Goal: Task Accomplishment & Management: Manage account settings

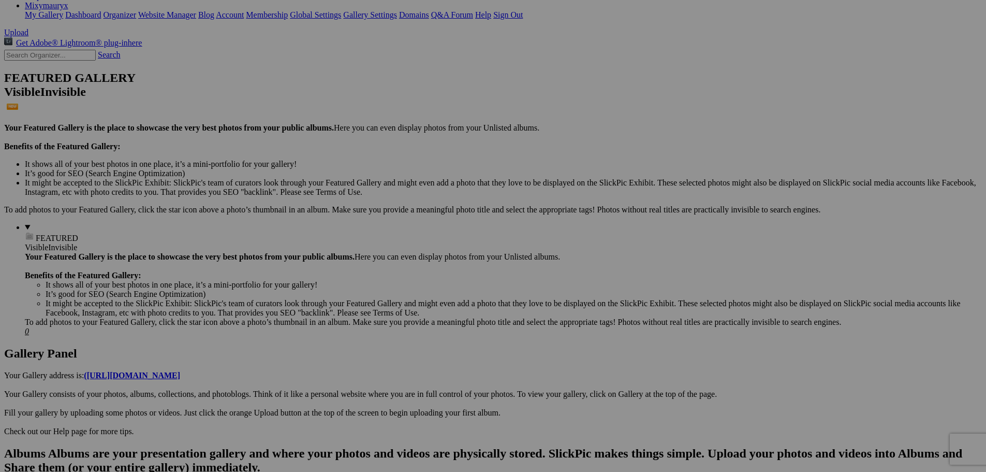
scroll to position [104, 0]
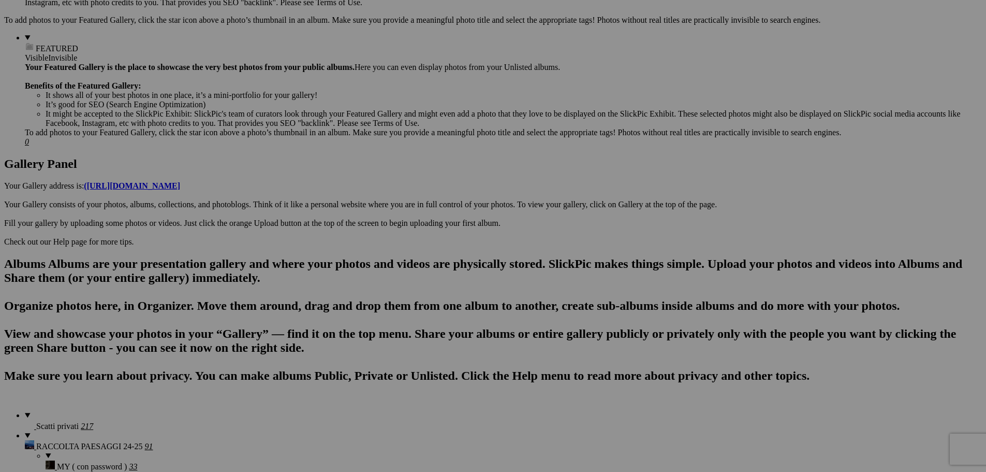
scroll to position [414, 0]
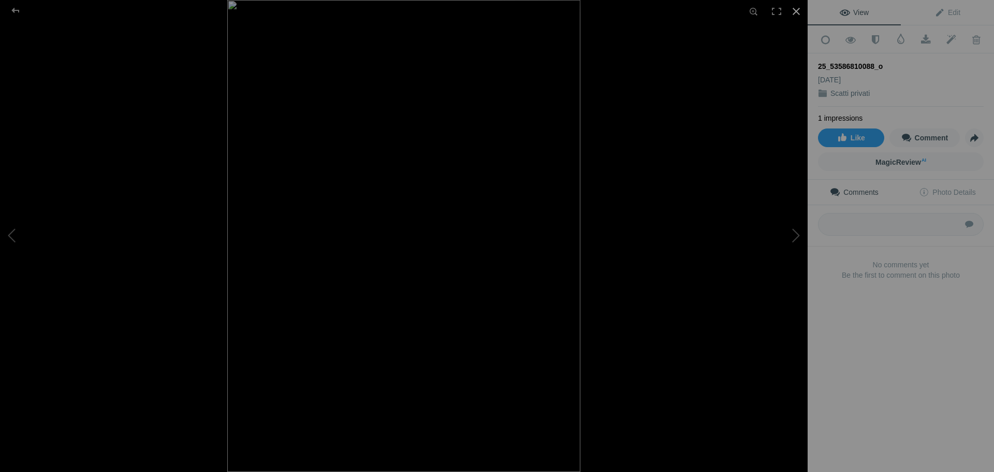
click at [792, 11] on div at bounding box center [796, 11] width 23 height 23
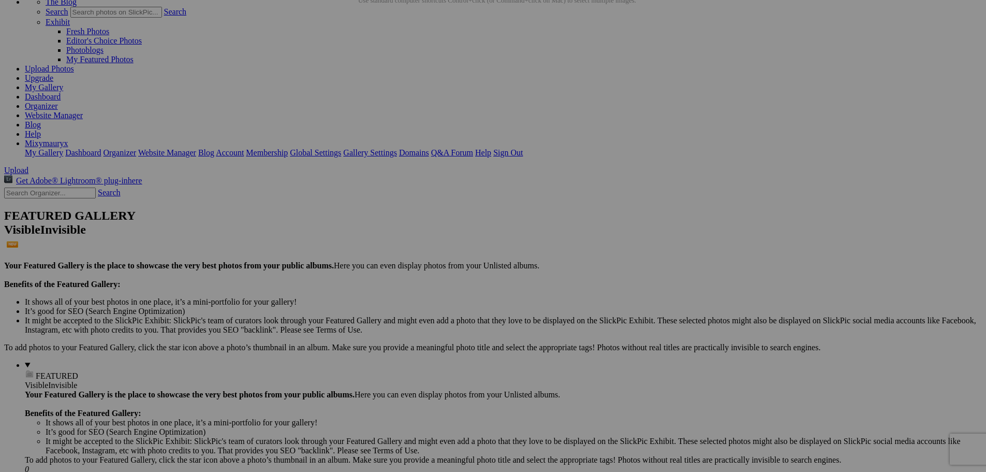
scroll to position [0, 0]
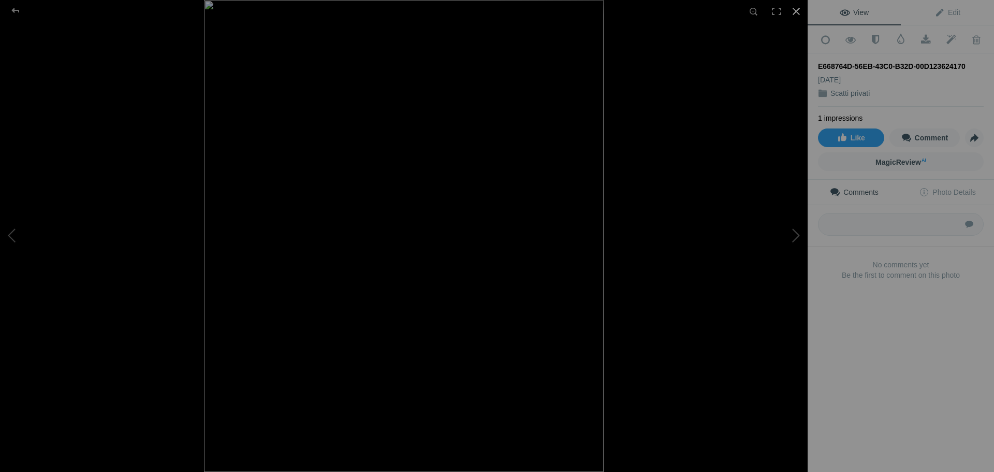
click at [797, 8] on div at bounding box center [796, 11] width 23 height 23
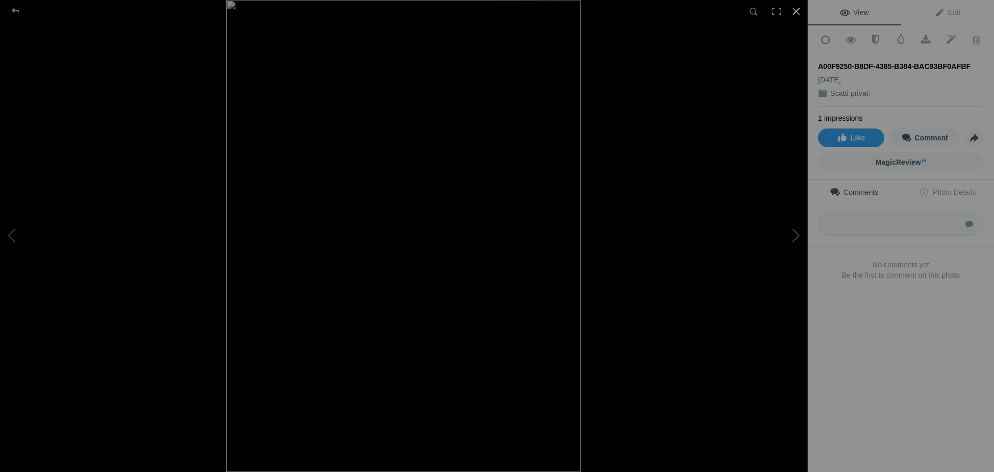
click at [795, 11] on div at bounding box center [796, 11] width 23 height 23
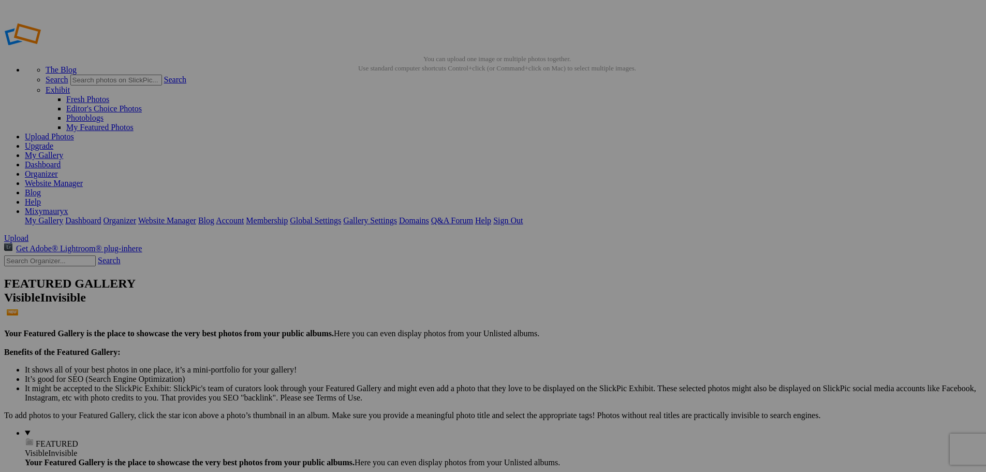
drag, startPoint x: 342, startPoint y: 200, endPoint x: 482, endPoint y: 205, distance: 140.9
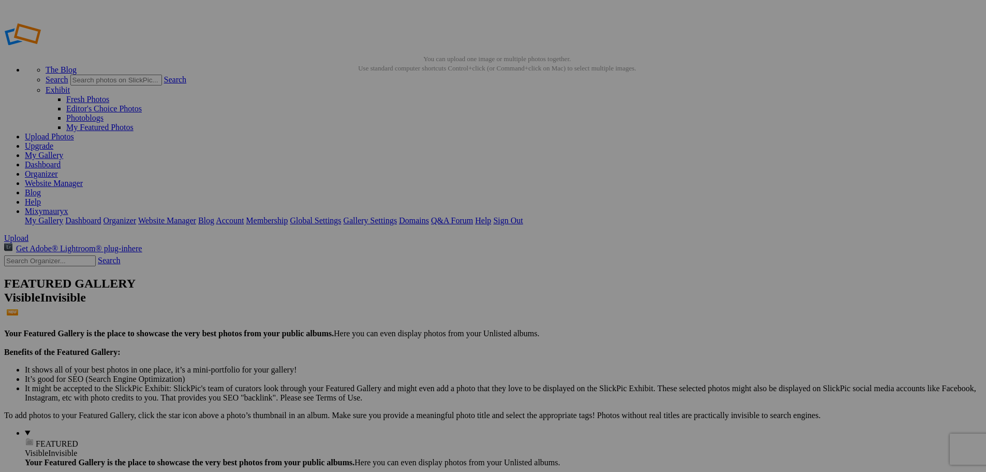
type input "11_7"
drag, startPoint x: 251, startPoint y: 203, endPoint x: 469, endPoint y: 203, distance: 218.4
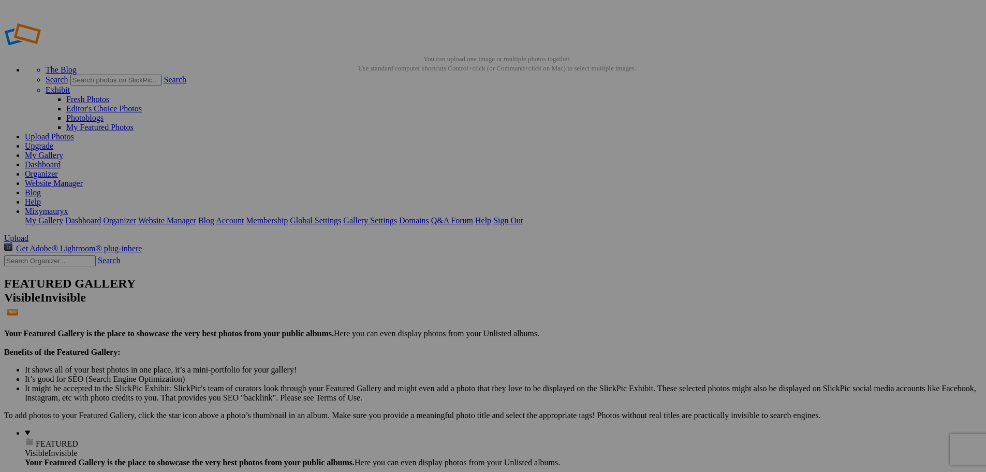
type input "11_8"
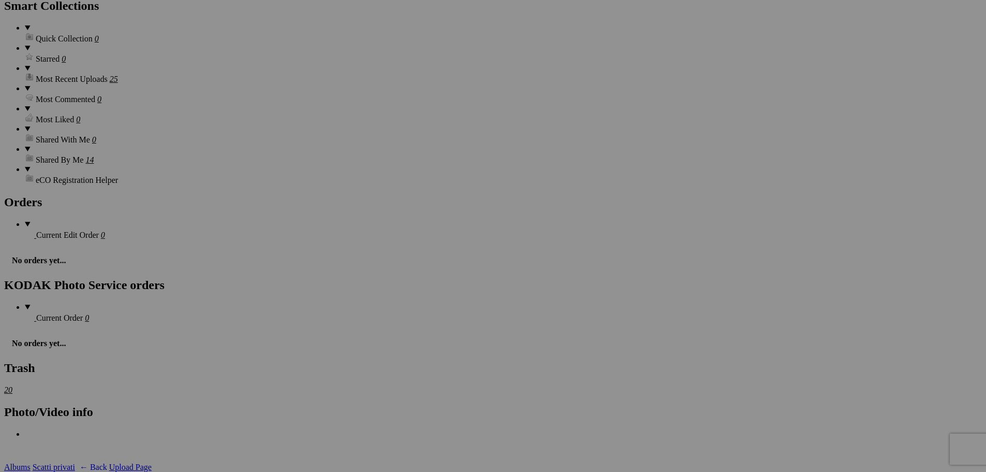
scroll to position [1139, 0]
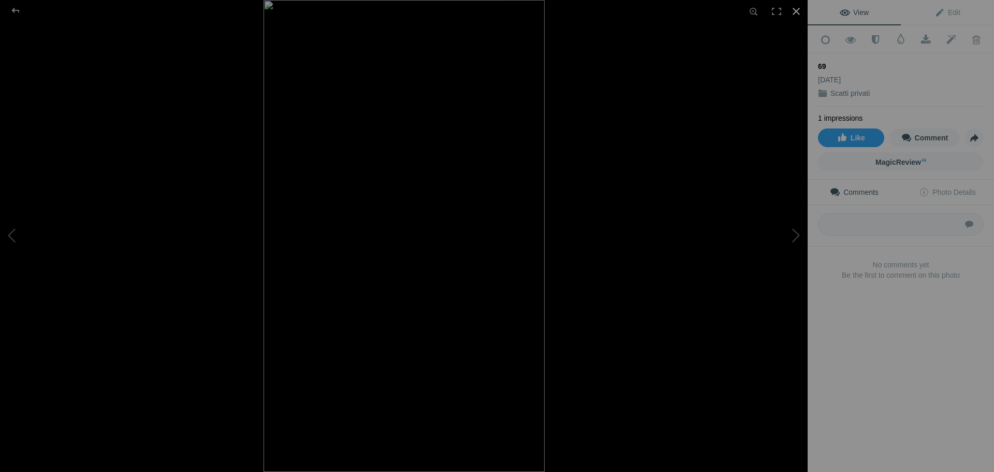
click at [796, 14] on div at bounding box center [796, 11] width 23 height 23
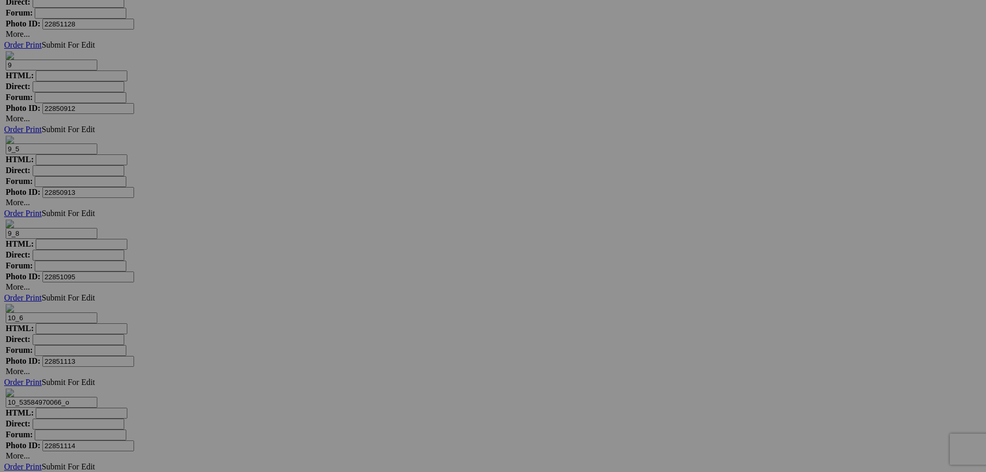
scroll to position [2898, 0]
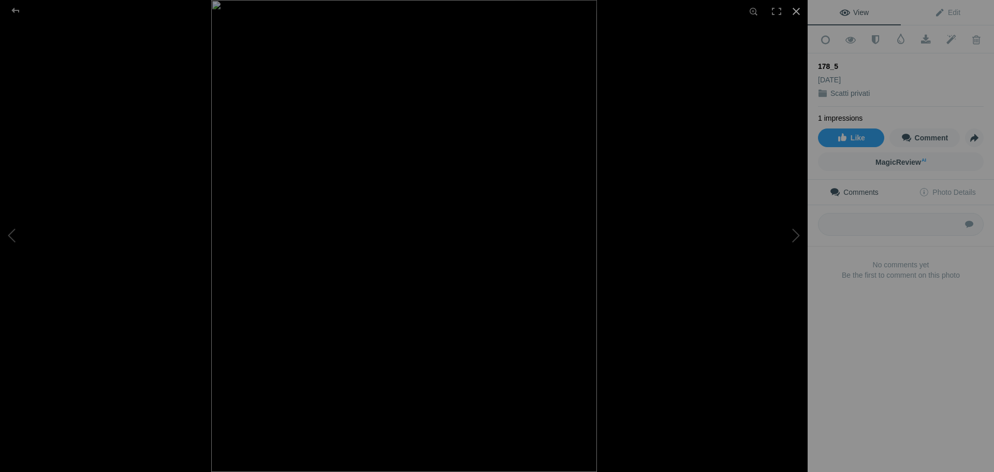
click at [797, 9] on div at bounding box center [796, 11] width 23 height 23
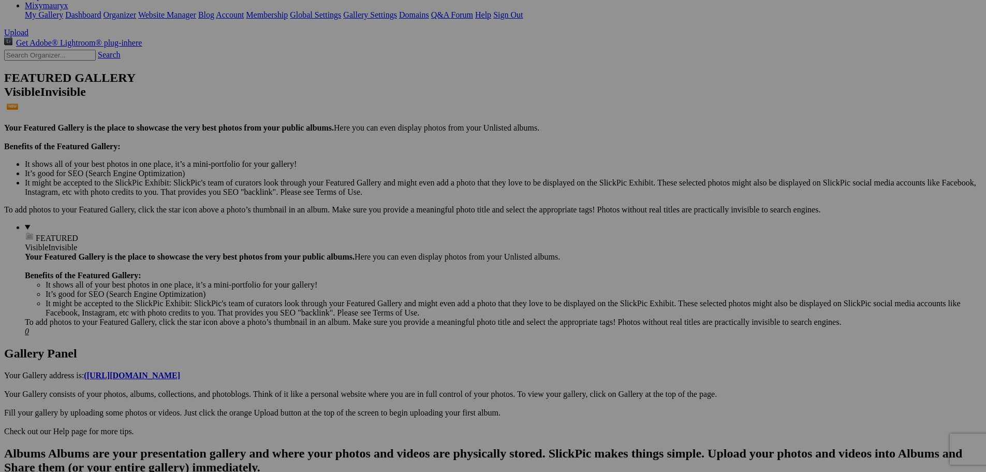
scroll to position [0, 0]
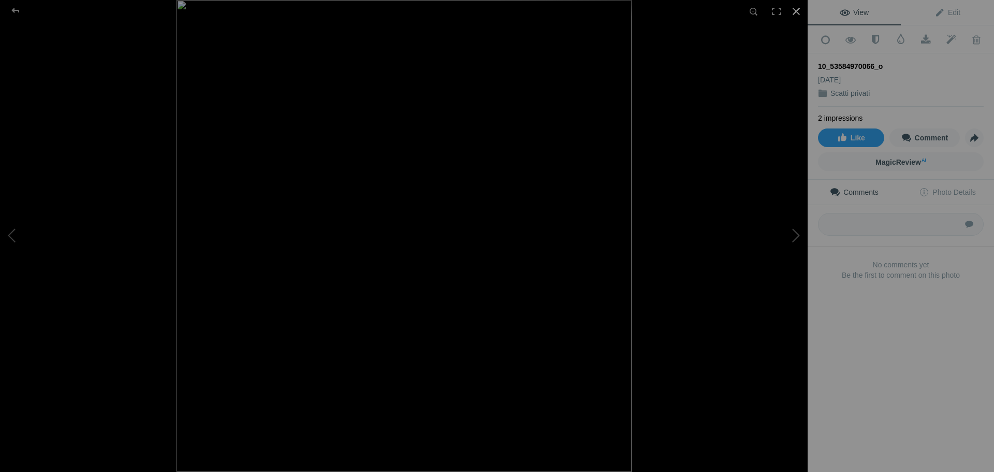
click at [796, 11] on div at bounding box center [796, 11] width 23 height 23
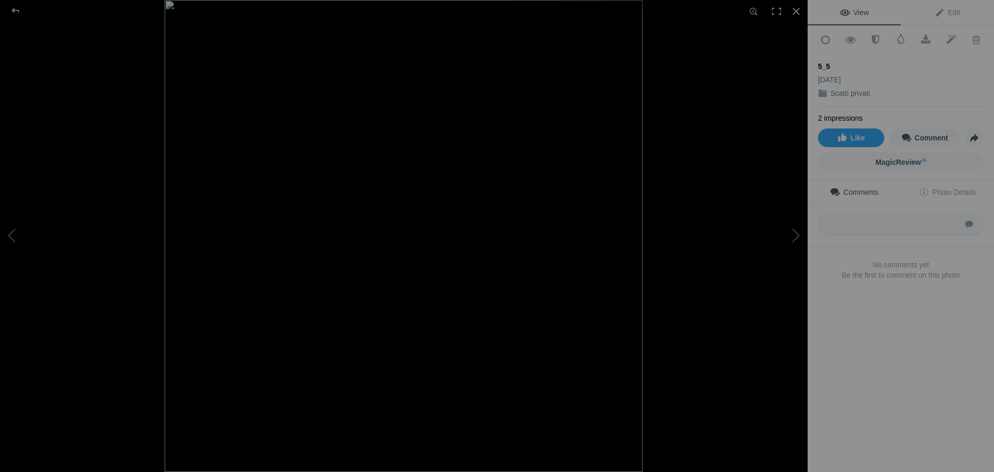
click at [423, 226] on img at bounding box center [404, 236] width 478 height 472
click at [795, 14] on div at bounding box center [796, 11] width 23 height 23
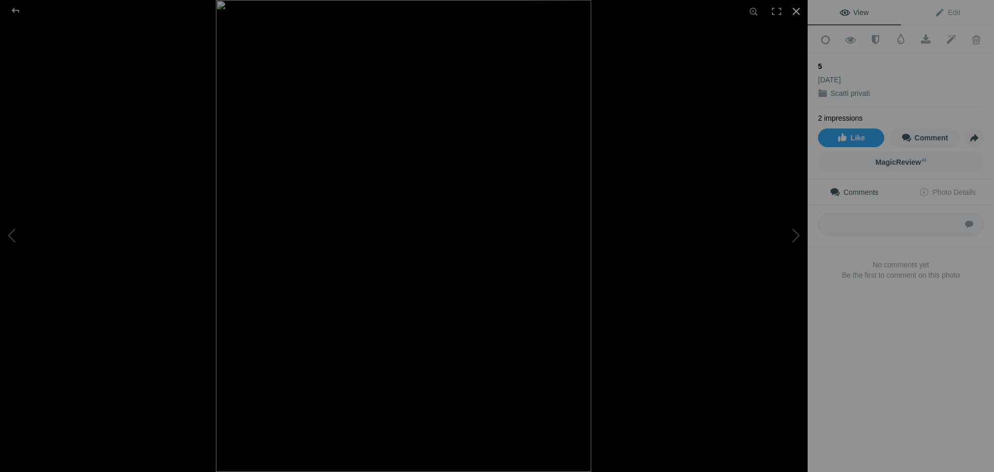
click at [793, 9] on div at bounding box center [796, 11] width 23 height 23
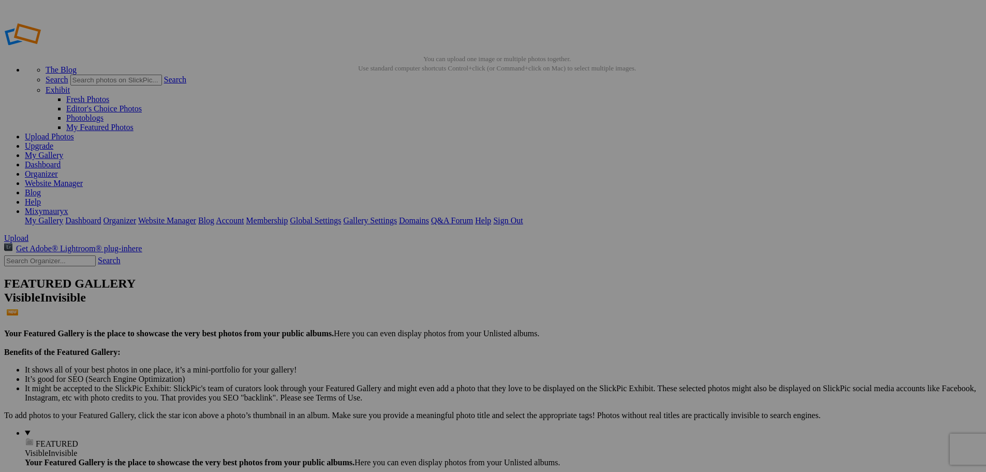
click at [61, 160] on link "Dashboard" at bounding box center [43, 164] width 36 height 9
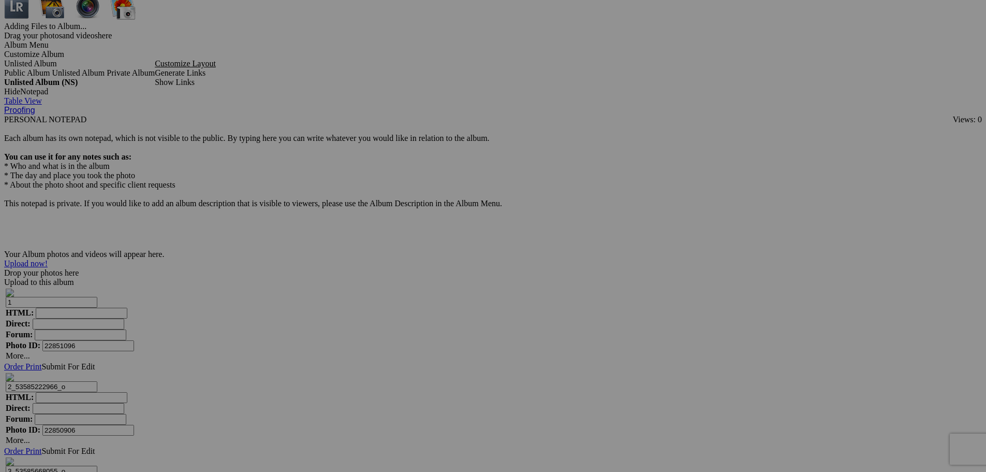
scroll to position [2715, 0]
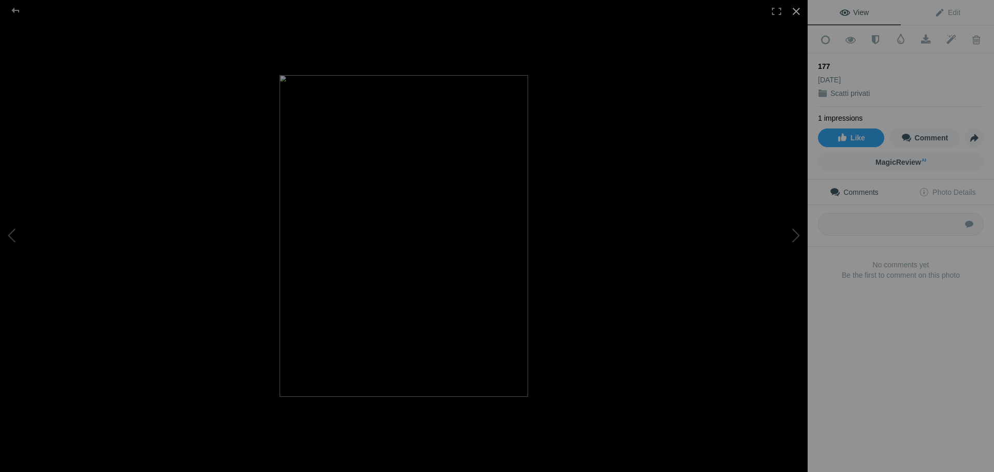
click at [797, 11] on div at bounding box center [796, 11] width 23 height 23
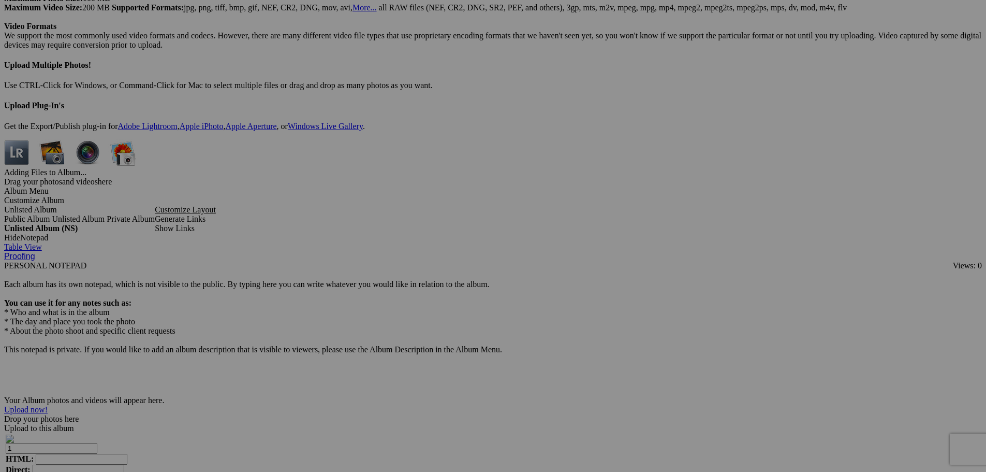
scroll to position [2680, 0]
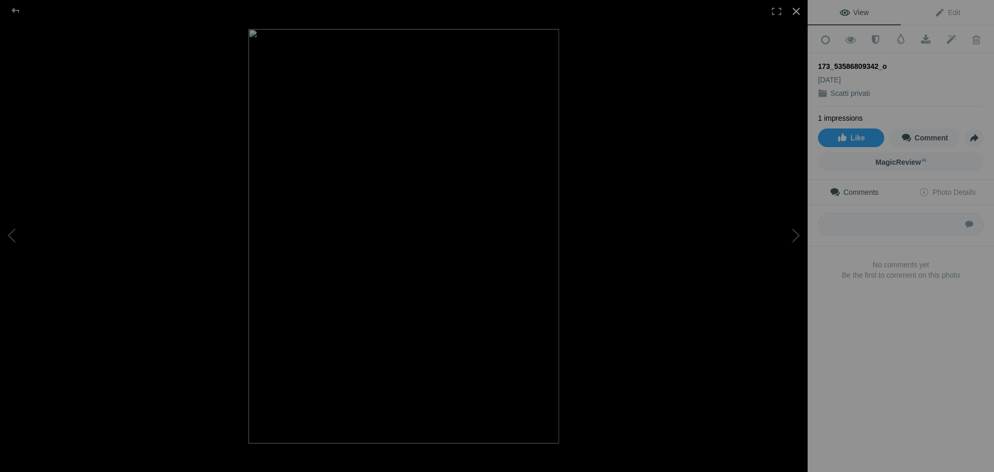
click at [797, 13] on div at bounding box center [796, 11] width 23 height 23
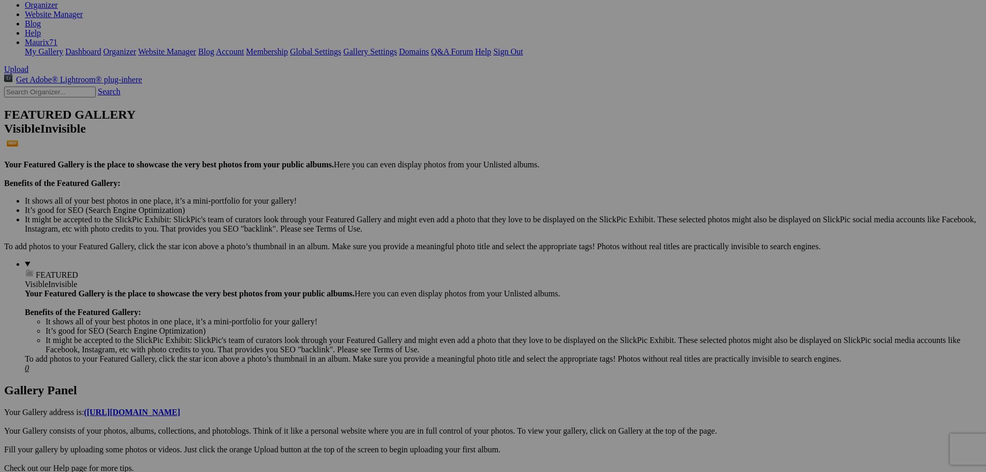
scroll to position [909, 0]
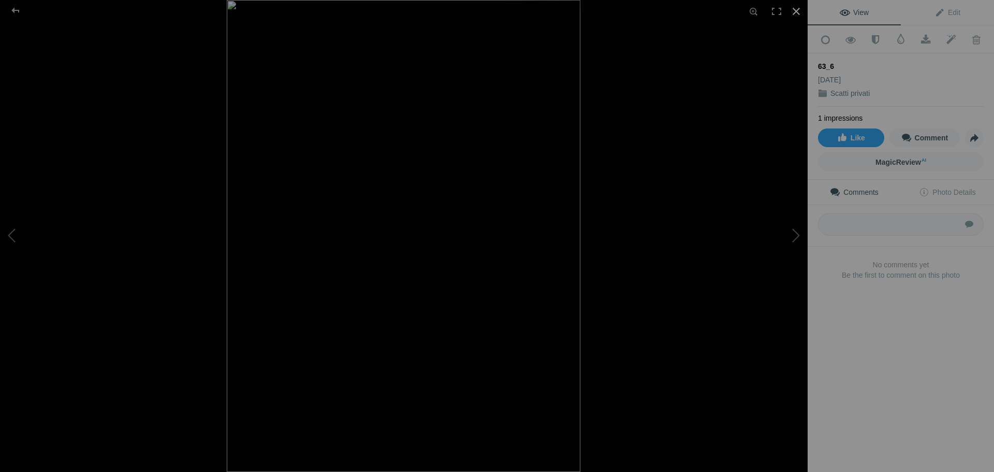
click at [797, 11] on div at bounding box center [796, 11] width 23 height 23
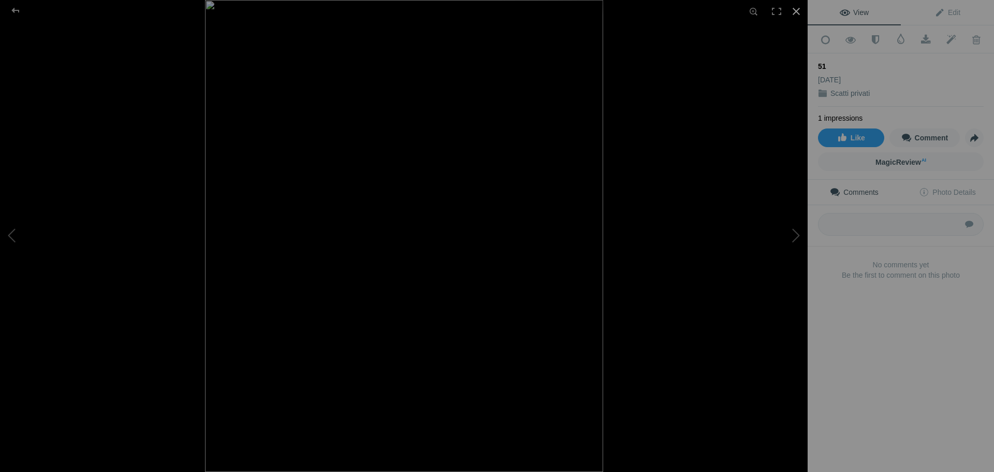
click at [793, 11] on div at bounding box center [796, 11] width 23 height 23
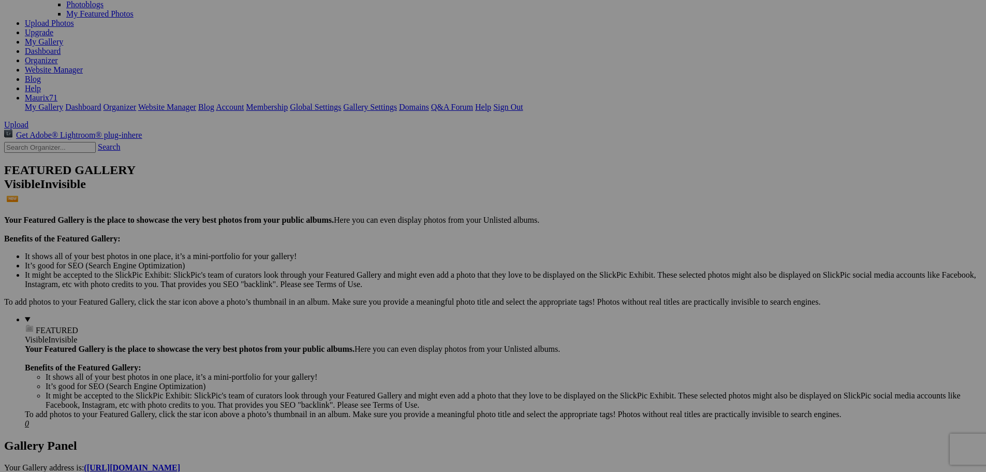
scroll to position [0, 0]
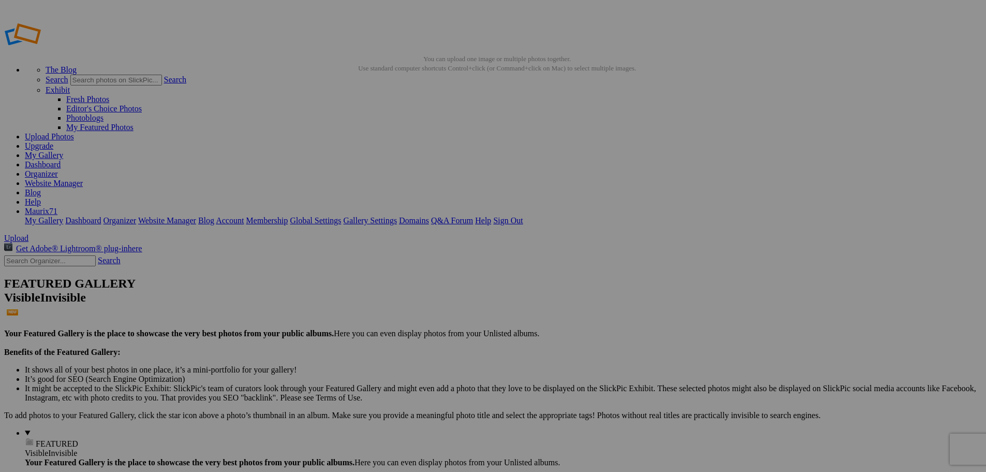
click at [61, 160] on link "Dashboard" at bounding box center [43, 164] width 36 height 9
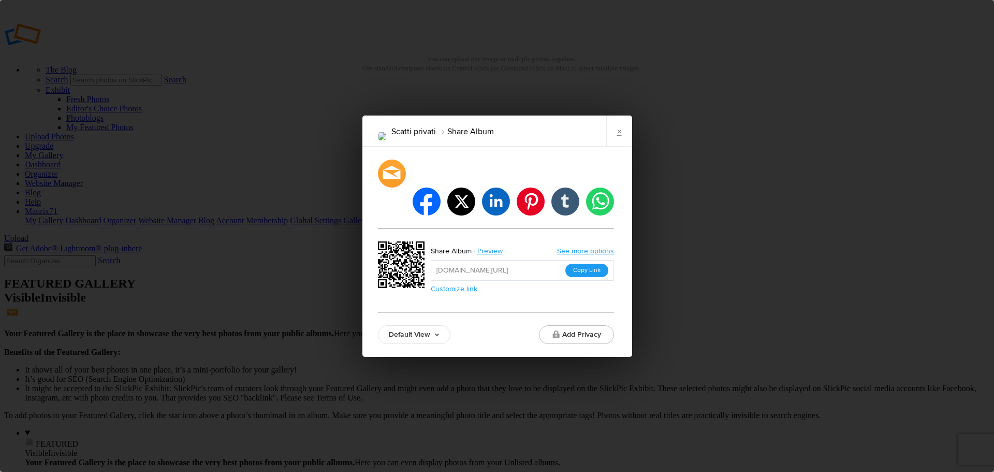
click at [579, 263] on button "Copy Link" at bounding box center [586, 269] width 43 height 13
click at [620, 144] on link "×" at bounding box center [619, 130] width 26 height 31
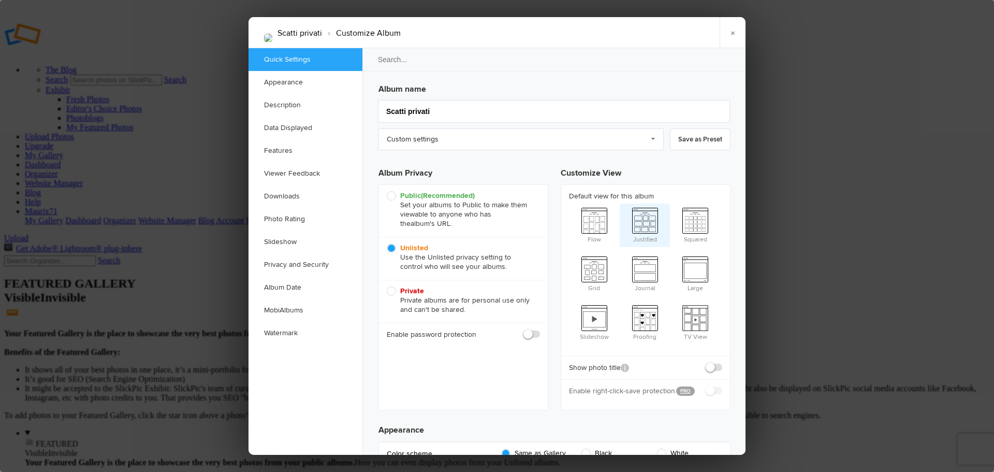
click at [644, 226] on span "Justified" at bounding box center [645, 223] width 51 height 41
click at [620, 203] on input "Justified" at bounding box center [619, 203] width 1 height 1
radio input "true"
click at [733, 32] on link "×" at bounding box center [732, 32] width 26 height 31
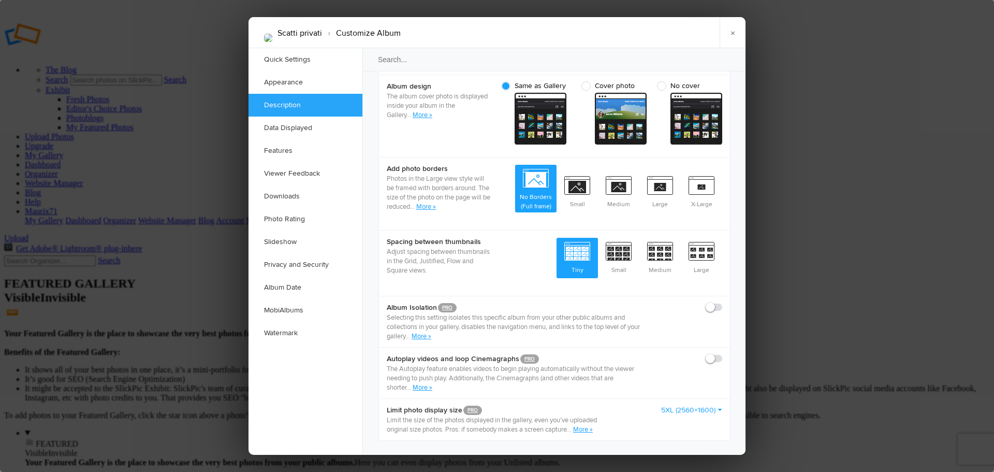
scroll to position [673, 0]
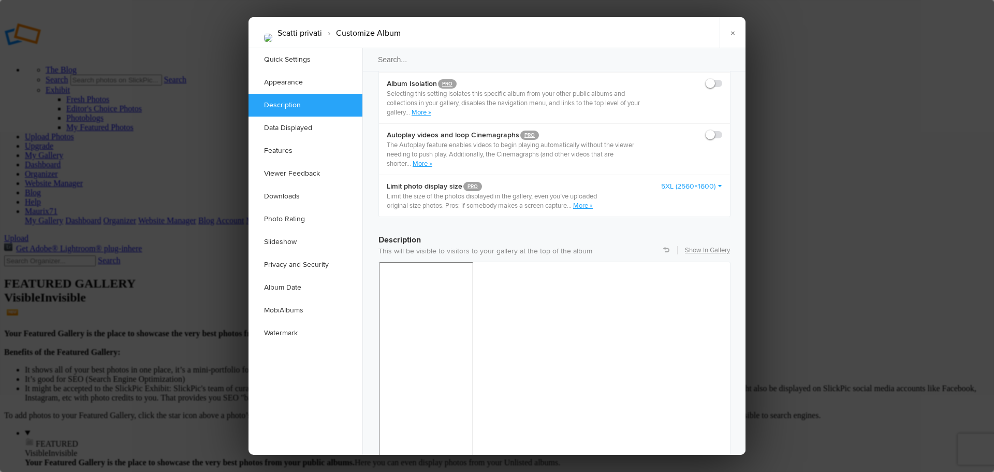
drag, startPoint x: 607, startPoint y: 336, endPoint x: 228, endPoint y: 78, distance: 458.7
click at [607, 336] on div "24pt" at bounding box center [633, 341] width 95 height 14
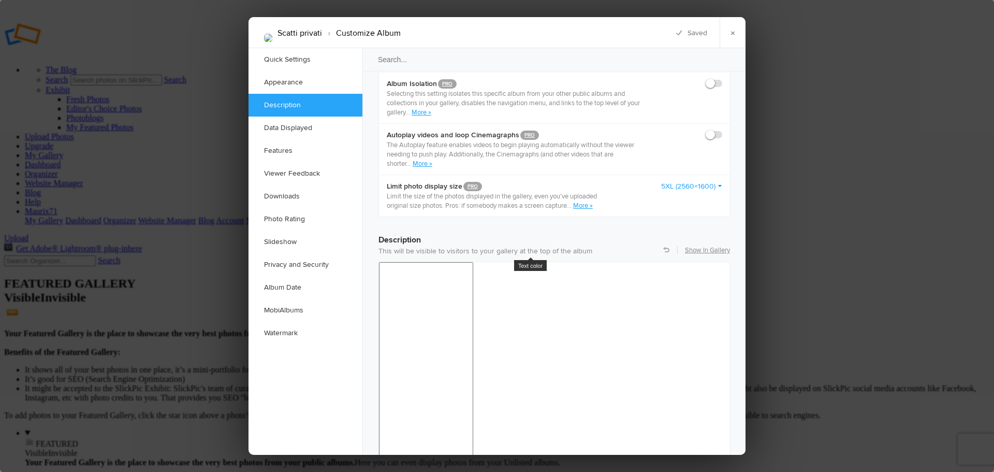
click at [496, 289] on div at bounding box center [496, 289] width 9 height 9
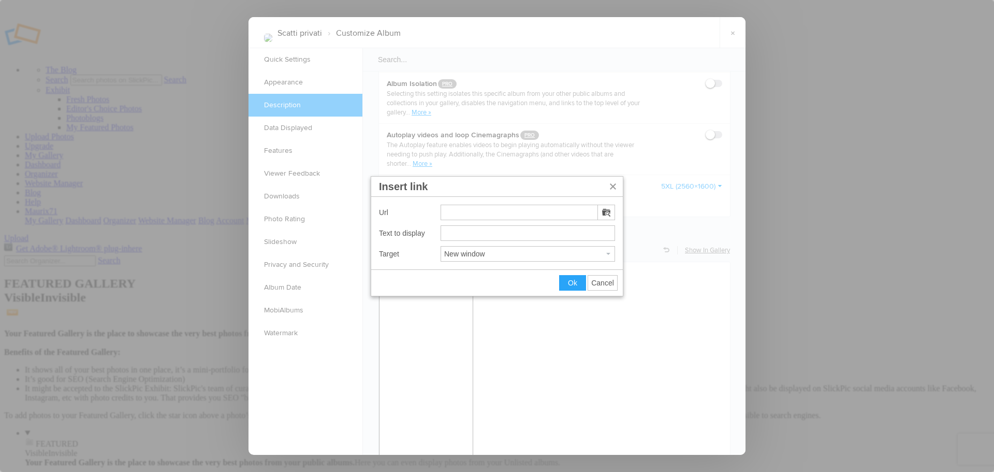
type input "https://imageevent.com/redbully71/instagrambook"
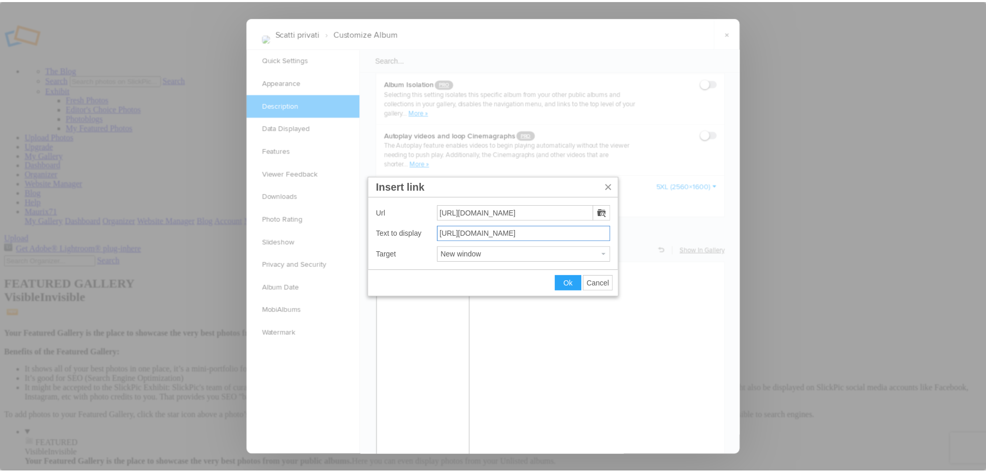
scroll to position [0, 0]
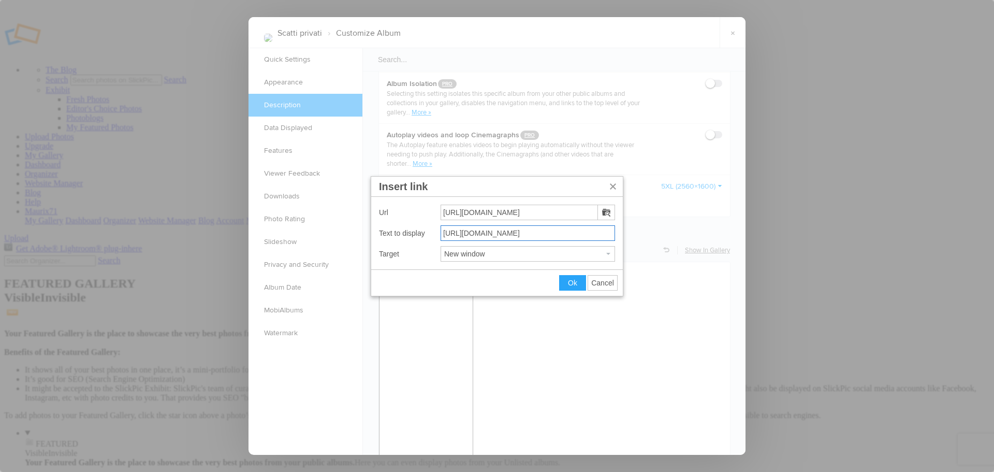
drag, startPoint x: 603, startPoint y: 234, endPoint x: 431, endPoint y: 242, distance: 172.0
click at [433, 241] on div "Url https://imageevent.com/redbully71/instagrambook Text to display https://ima…" at bounding box center [497, 233] width 252 height 72
type input "ALBUM CON VIDEO QUI'"
click at [566, 285] on button "Ok" at bounding box center [573, 282] width 26 height 14
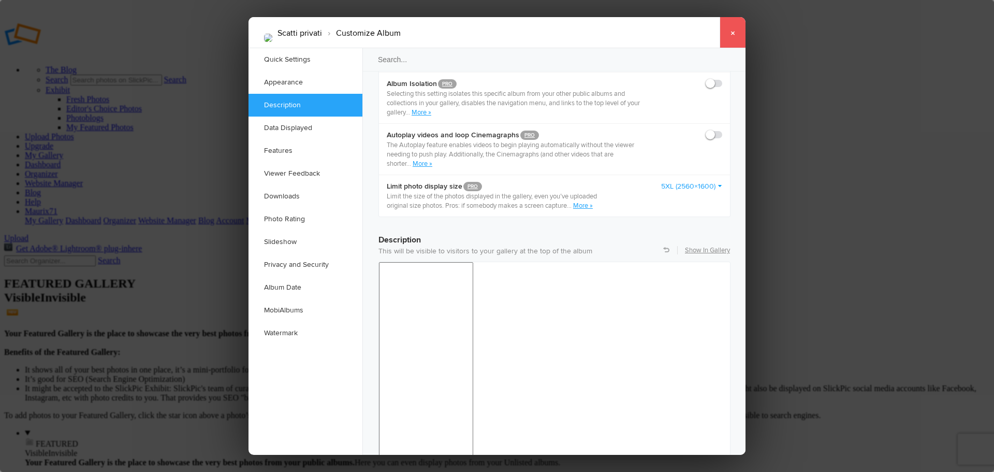
click at [739, 30] on link "×" at bounding box center [732, 32] width 26 height 31
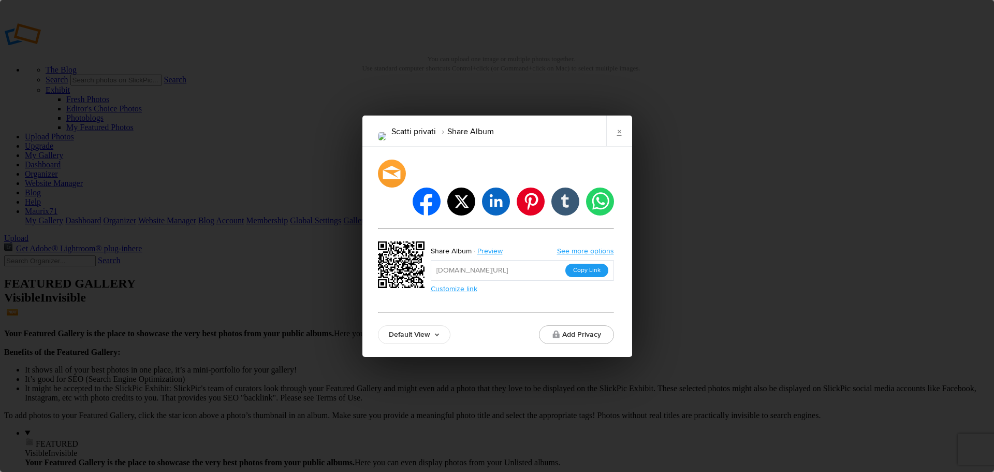
click at [596, 263] on button "Copy Link" at bounding box center [586, 269] width 43 height 13
click at [622, 144] on link "×" at bounding box center [619, 130] width 26 height 31
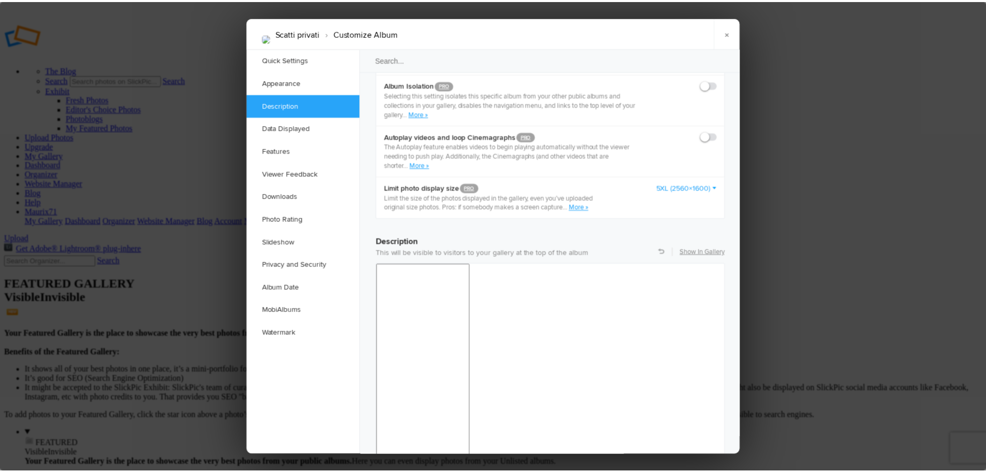
scroll to position [673, 0]
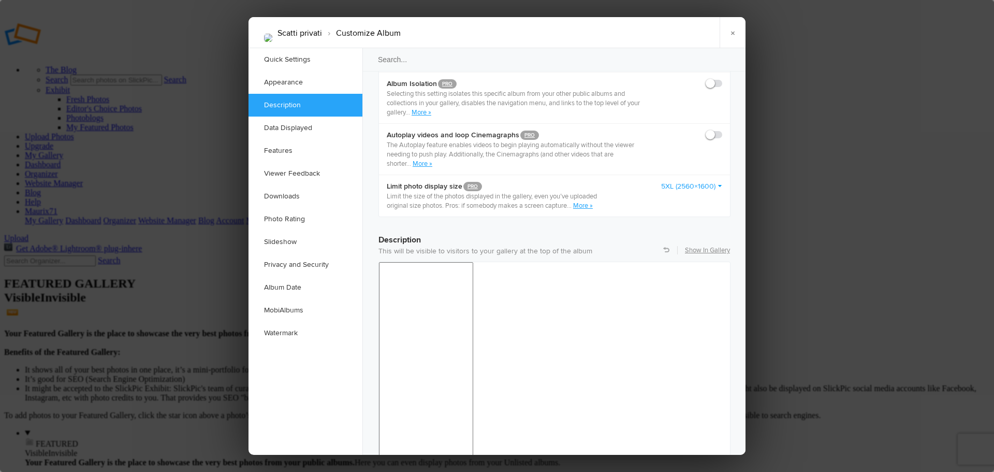
click at [734, 29] on link "×" at bounding box center [732, 32] width 26 height 31
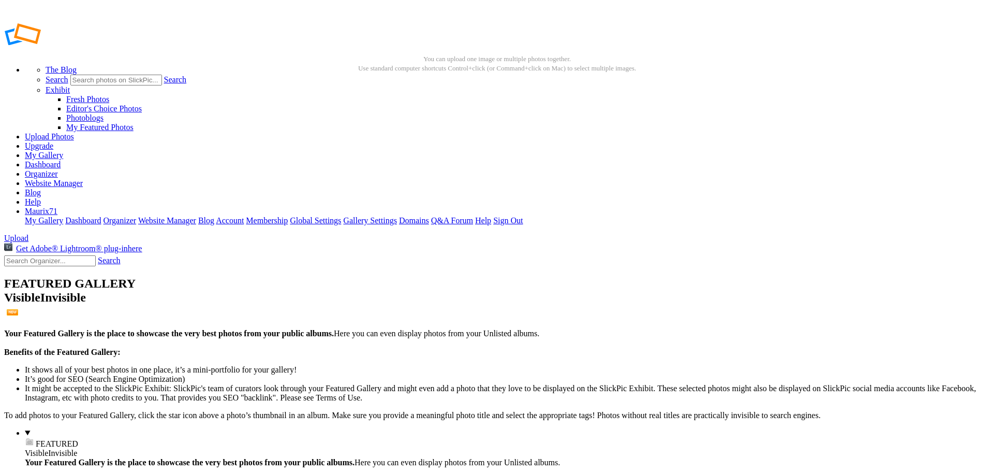
click at [61, 160] on link "Dashboard" at bounding box center [43, 164] width 36 height 9
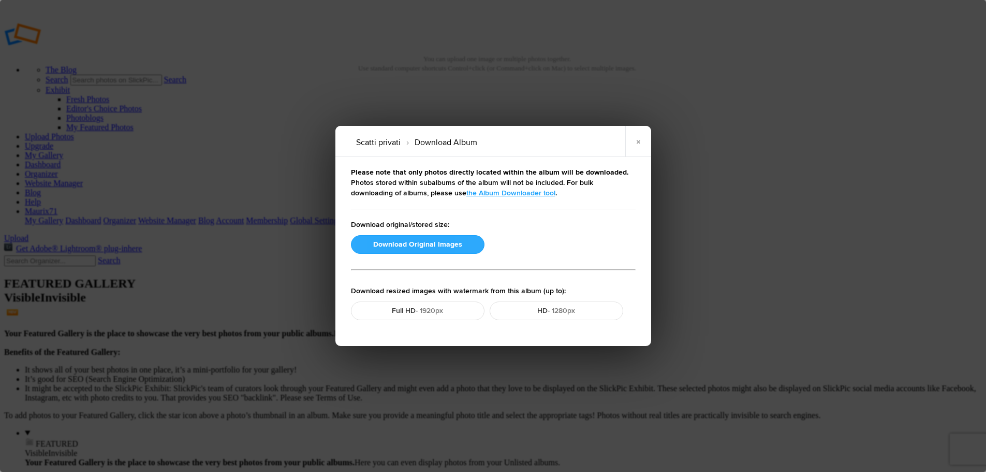
click at [446, 245] on button "Download Original Images" at bounding box center [418, 244] width 134 height 19
